Goal: Information Seeking & Learning: Learn about a topic

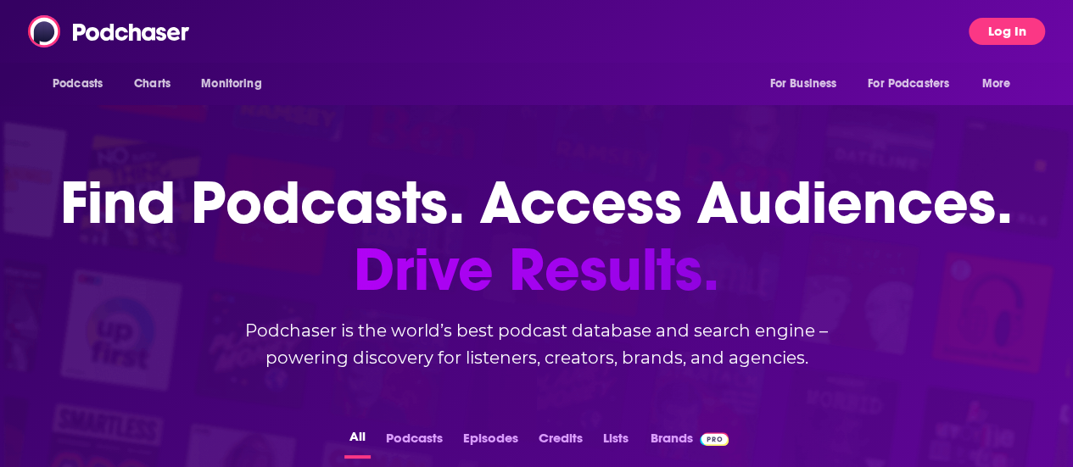
click at [1020, 27] on button "Log In" at bounding box center [1007, 31] width 76 height 27
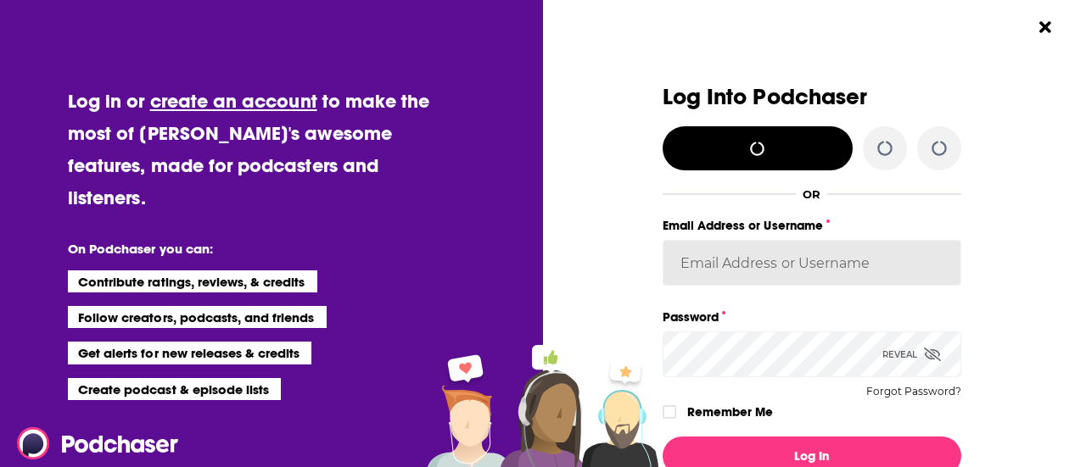
type input "calellac"
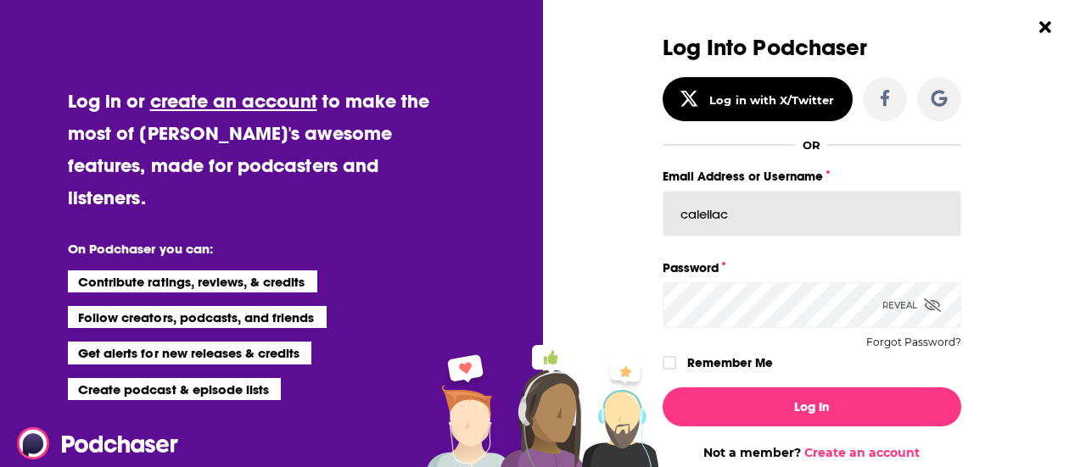
scroll to position [53, 0]
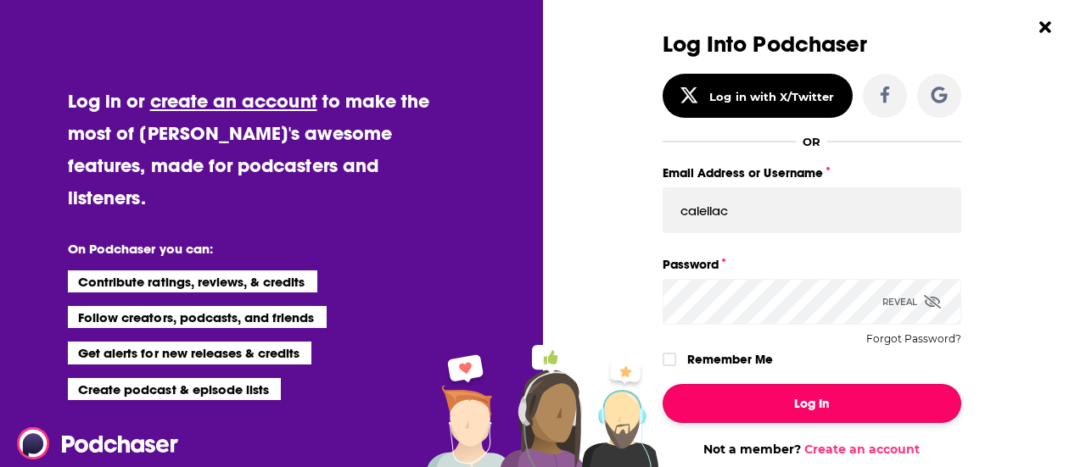
click at [776, 400] on button "Log In" at bounding box center [812, 403] width 299 height 39
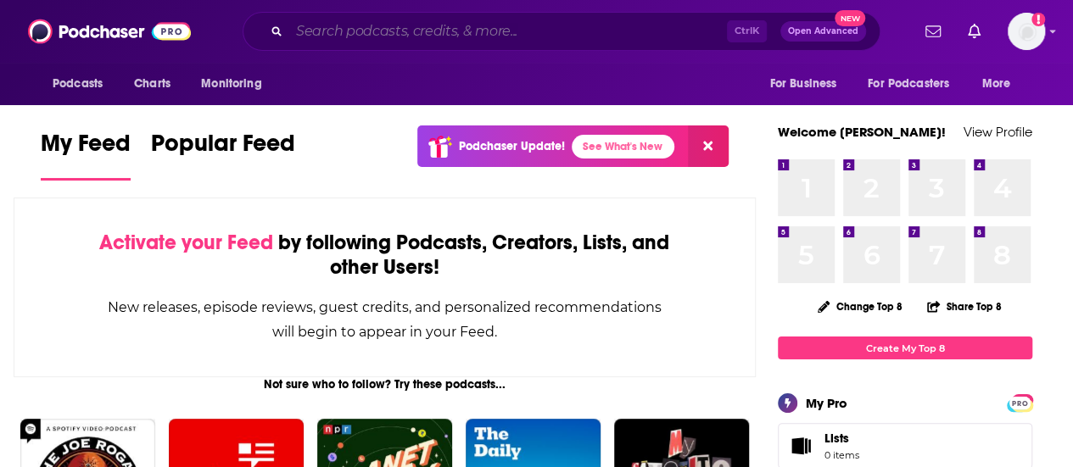
click at [441, 25] on input "Search podcasts, credits, & more..." at bounding box center [508, 31] width 438 height 27
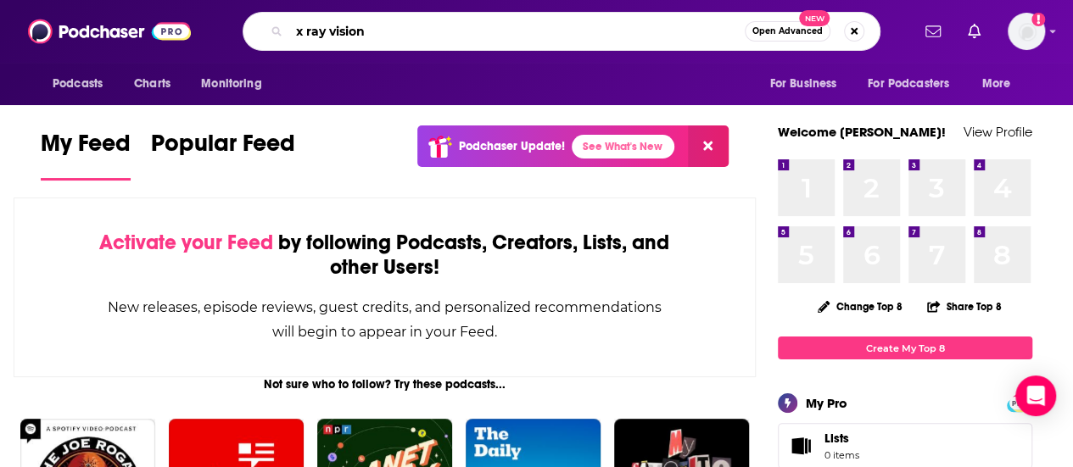
type input "x ray vision"
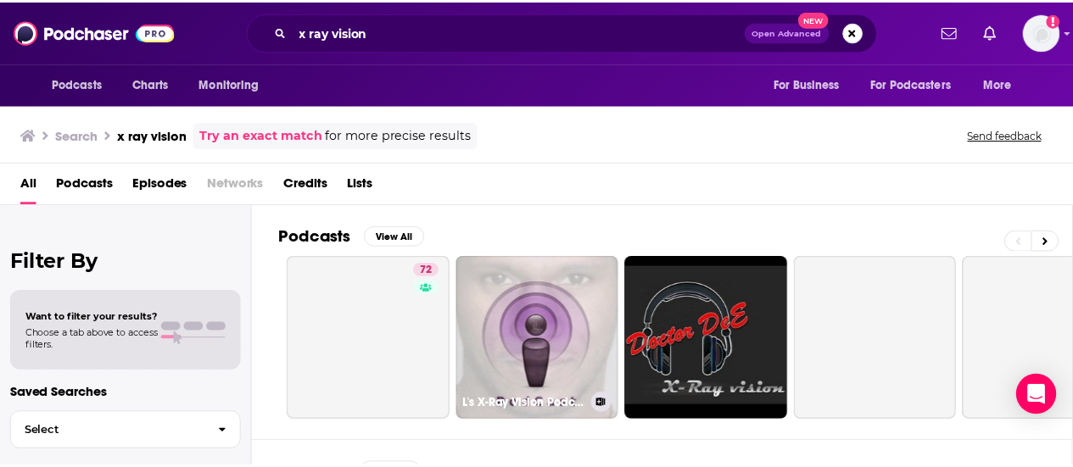
scroll to position [34, 0]
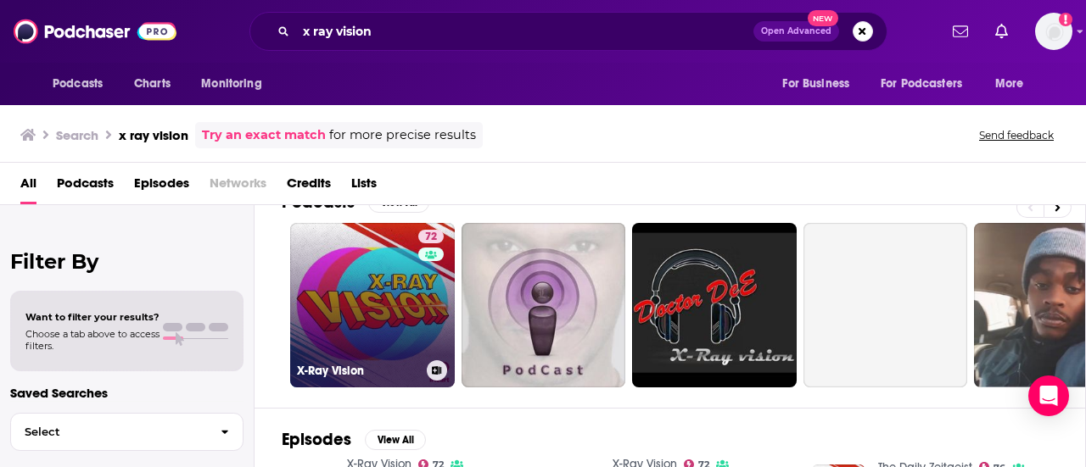
click at [356, 283] on link "72 X-Ray Vision" at bounding box center [372, 305] width 165 height 165
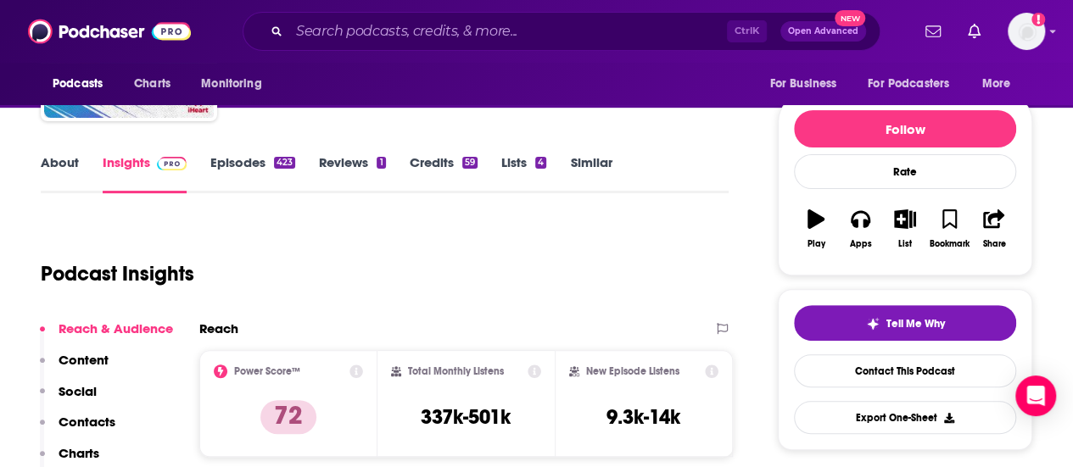
scroll to position [240, 0]
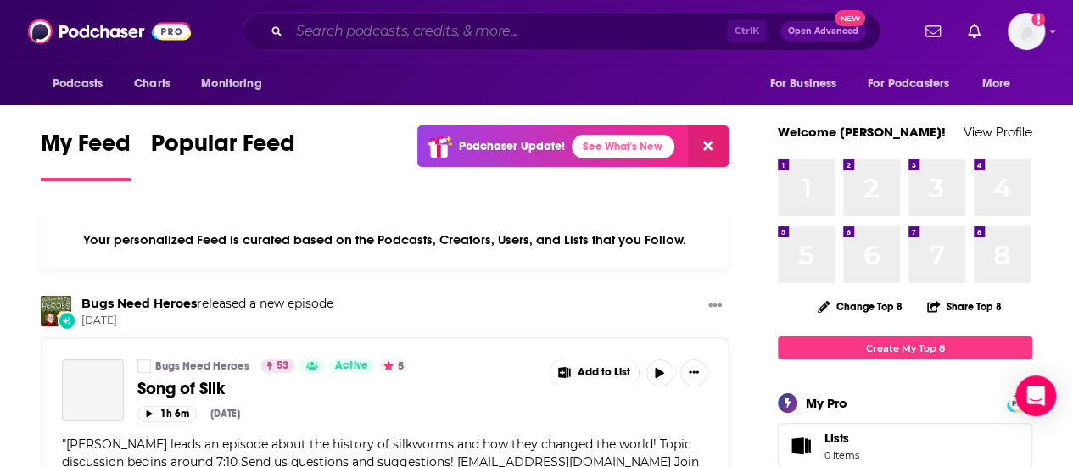
click at [540, 41] on input "Search podcasts, credits, & more..." at bounding box center [508, 31] width 438 height 27
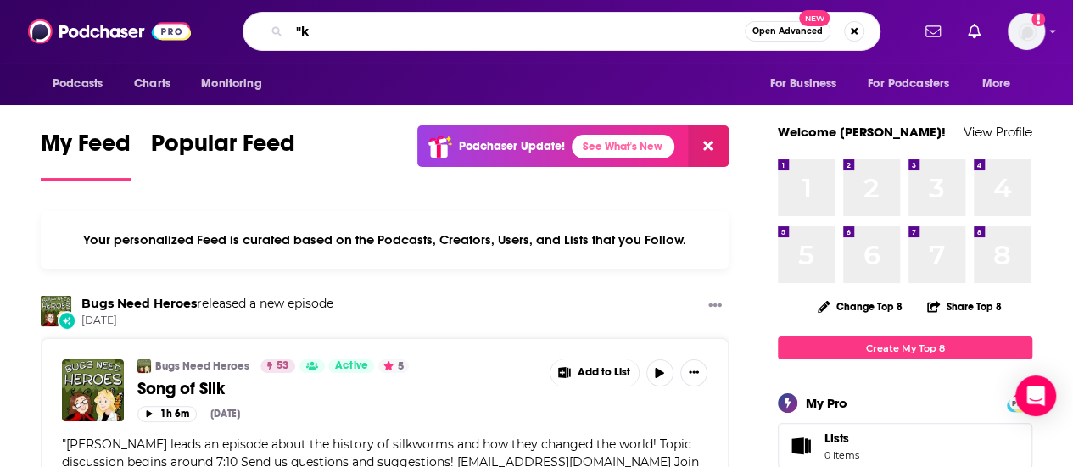
type input """
type input "keep it"
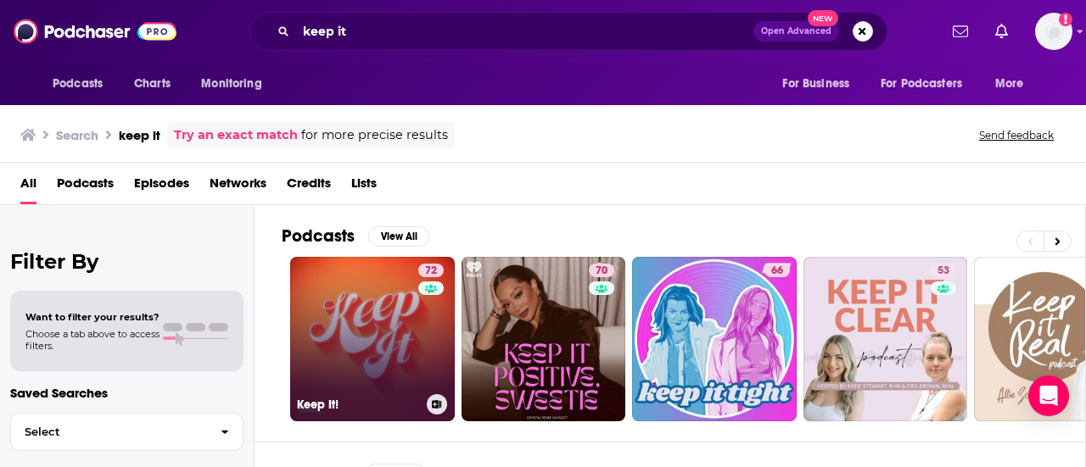
click at [358, 355] on link "72 Keep It!" at bounding box center [372, 339] width 165 height 165
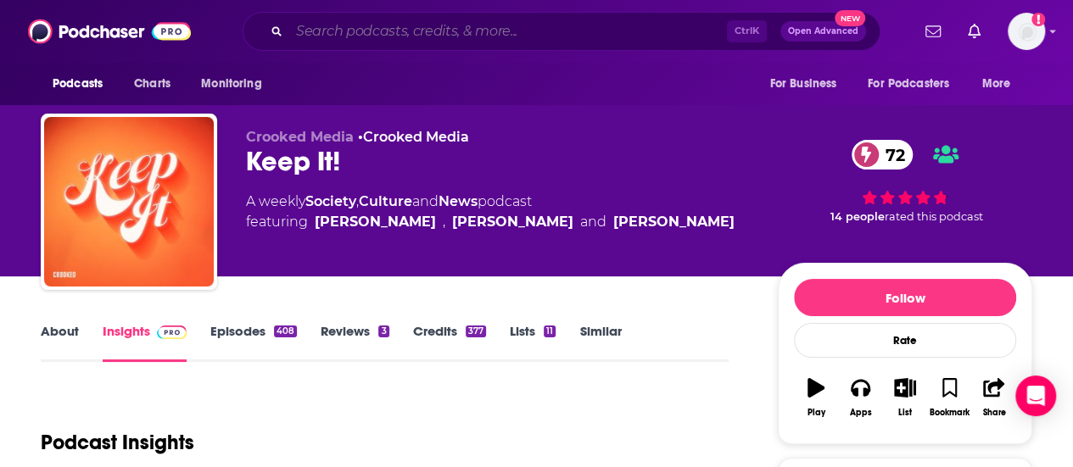
click at [383, 32] on input "Search podcasts, credits, & more..." at bounding box center [508, 31] width 438 height 27
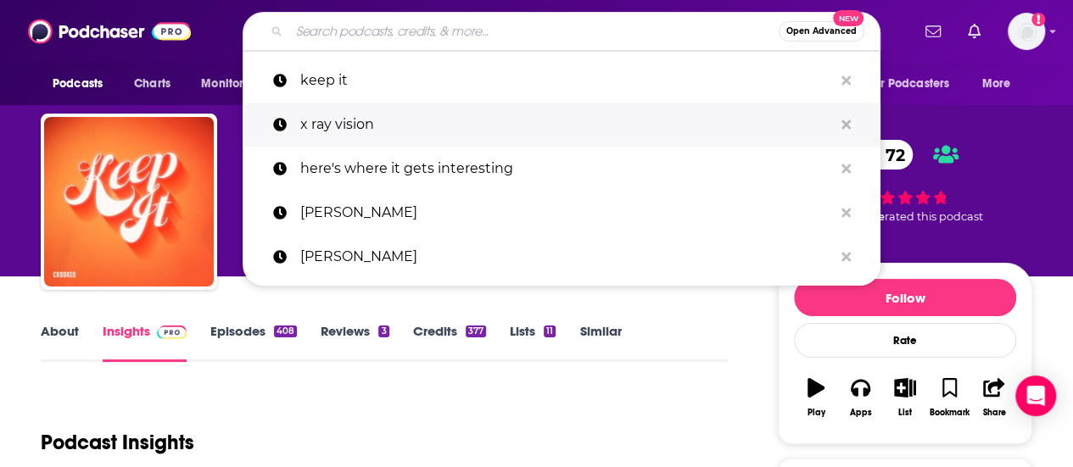
click at [360, 121] on p "x ray vision" at bounding box center [566, 125] width 533 height 44
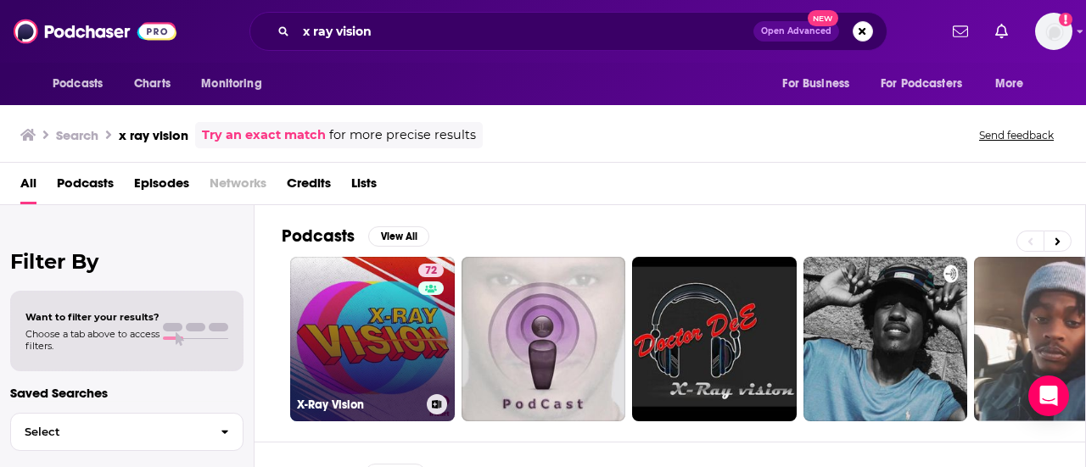
click at [394, 336] on link "72 X-Ray Vision" at bounding box center [372, 339] width 165 height 165
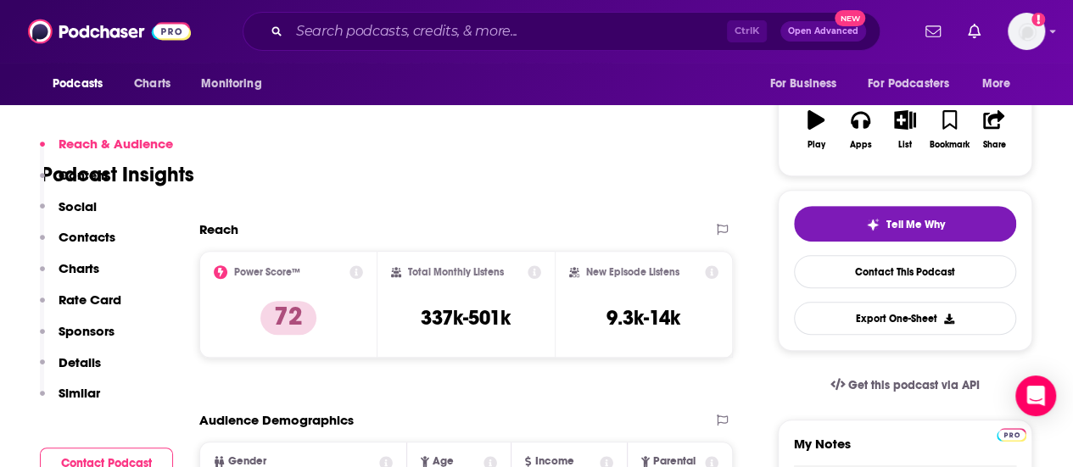
scroll to position [417, 0]
